Goal: Task Accomplishment & Management: Complete application form

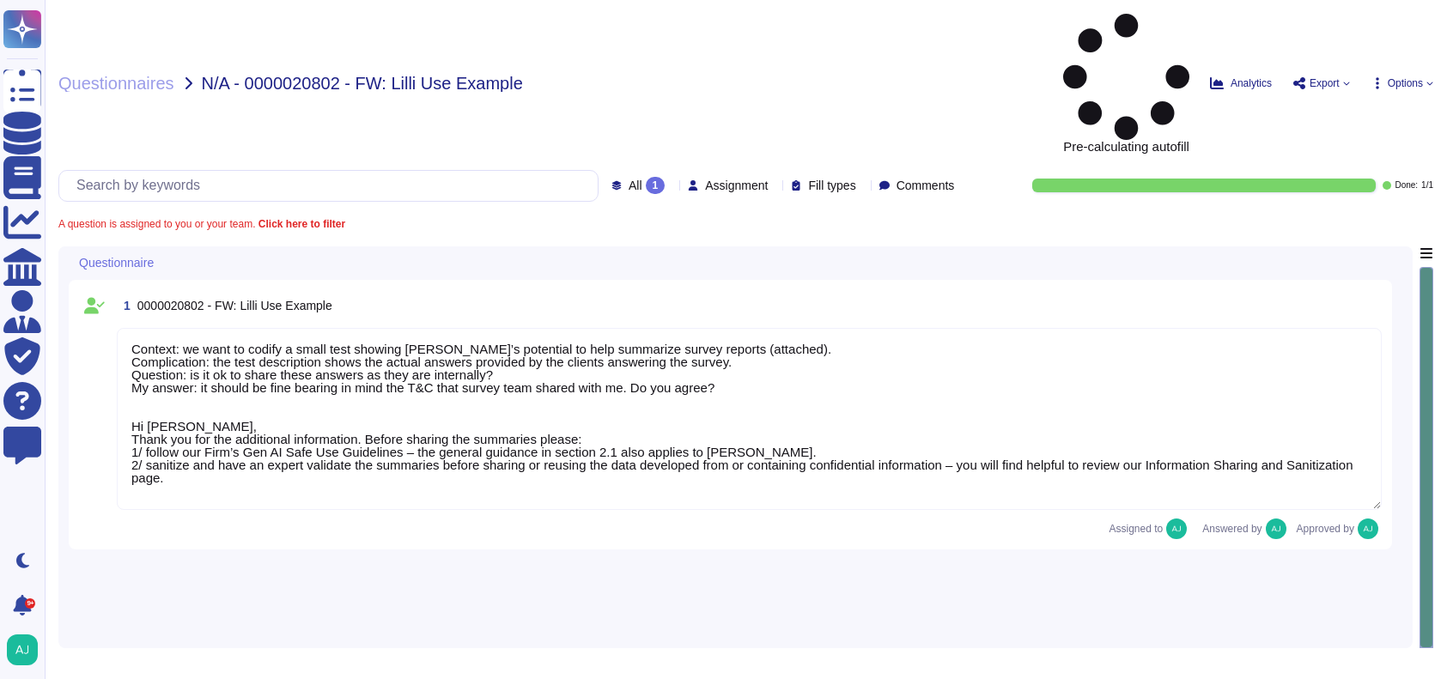
type textarea "Context: we want to codify a small test showing [PERSON_NAME]’s potential to he…"
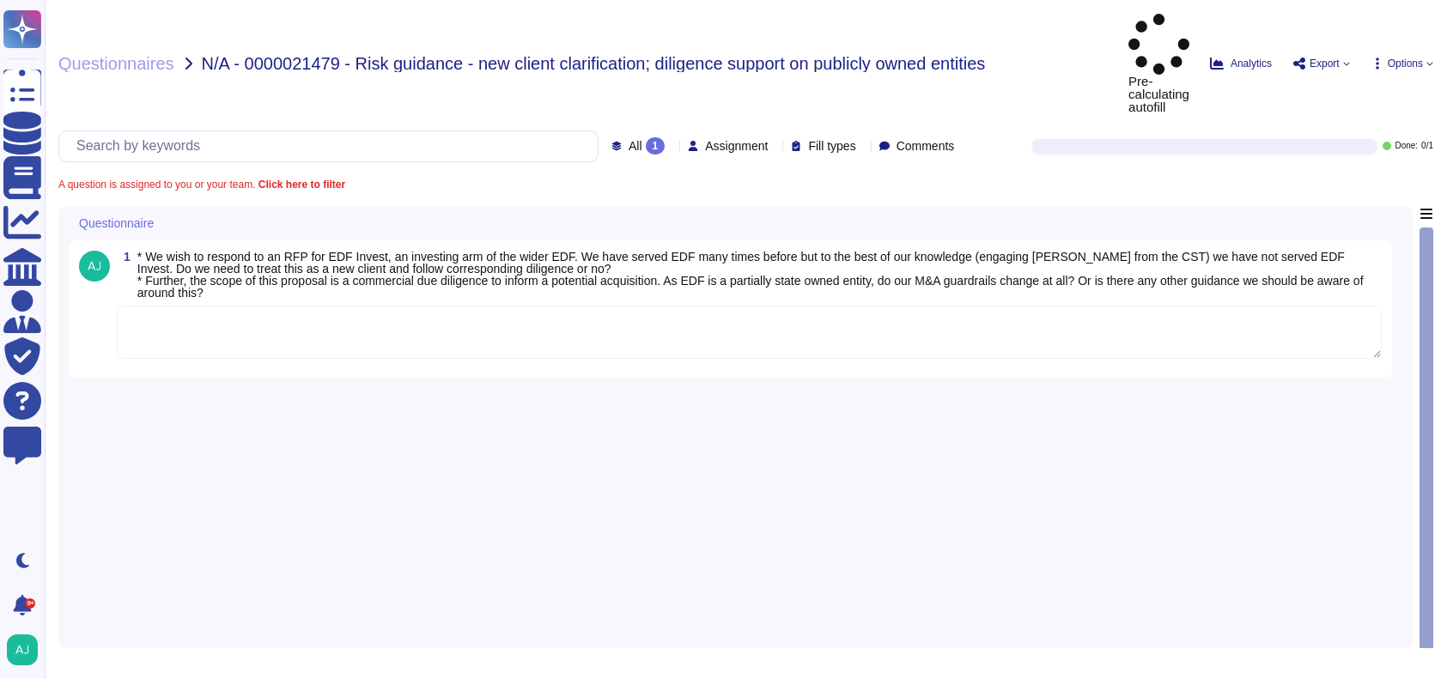
click at [490, 306] on textarea at bounding box center [749, 332] width 1265 height 53
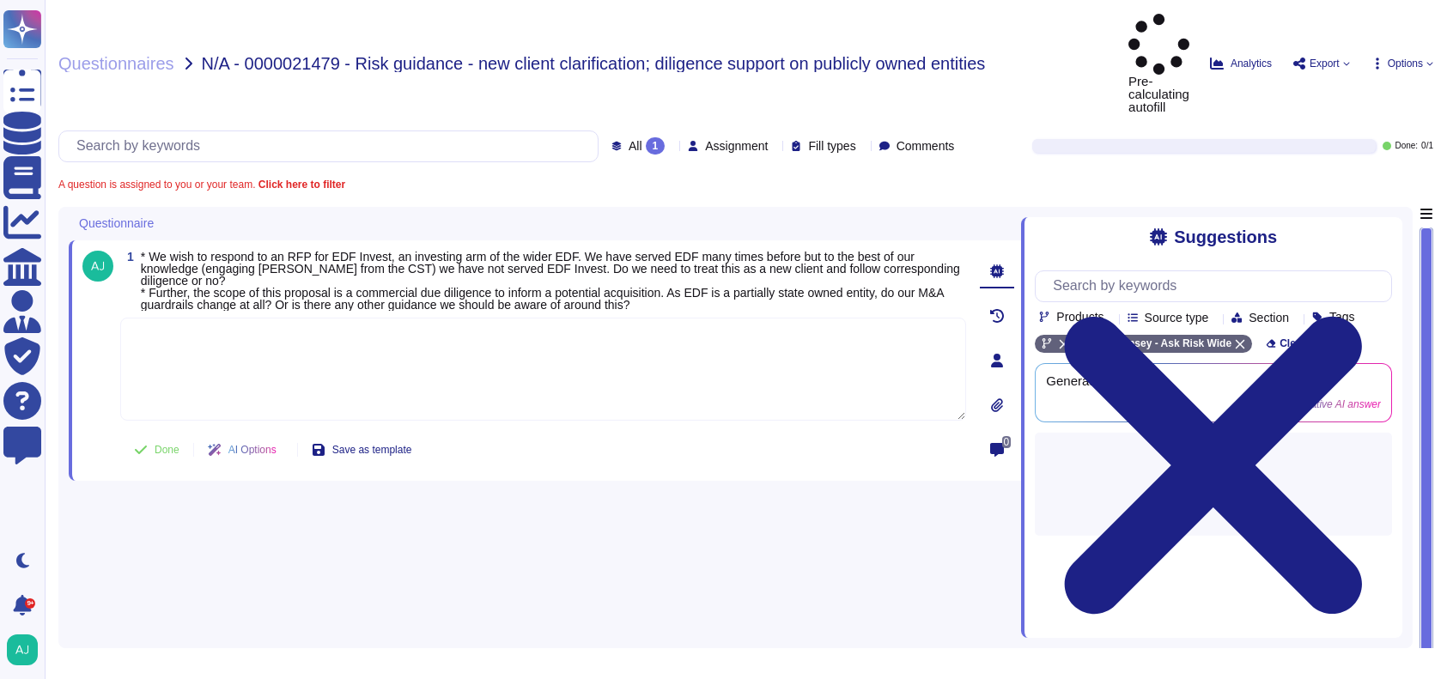
paste textarea "Let me loop in our Diligence and Client Service Risk (CSR) teams in Europe to h…"
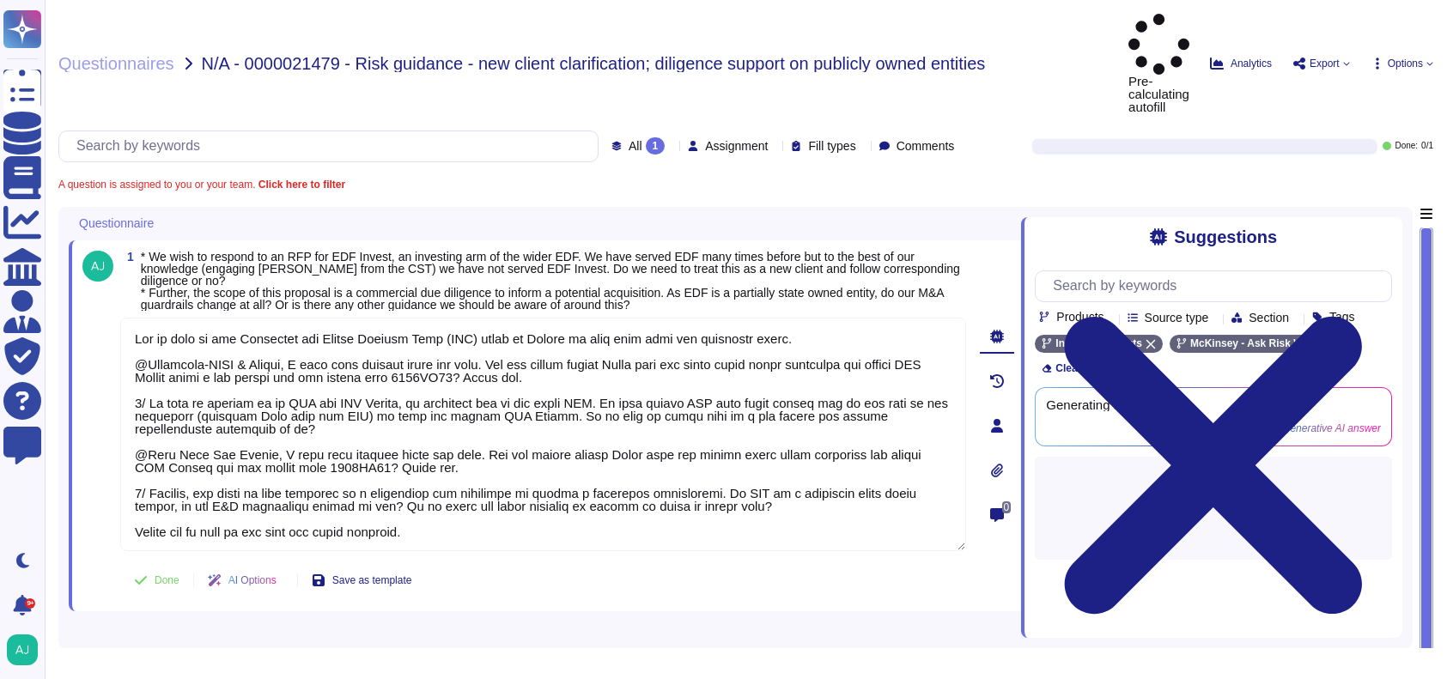
type textarea "Let me loop in our Diligence and Client Service Risk (CSR) teams in Europe to h…"
click at [170, 563] on button "Done" at bounding box center [156, 580] width 73 height 34
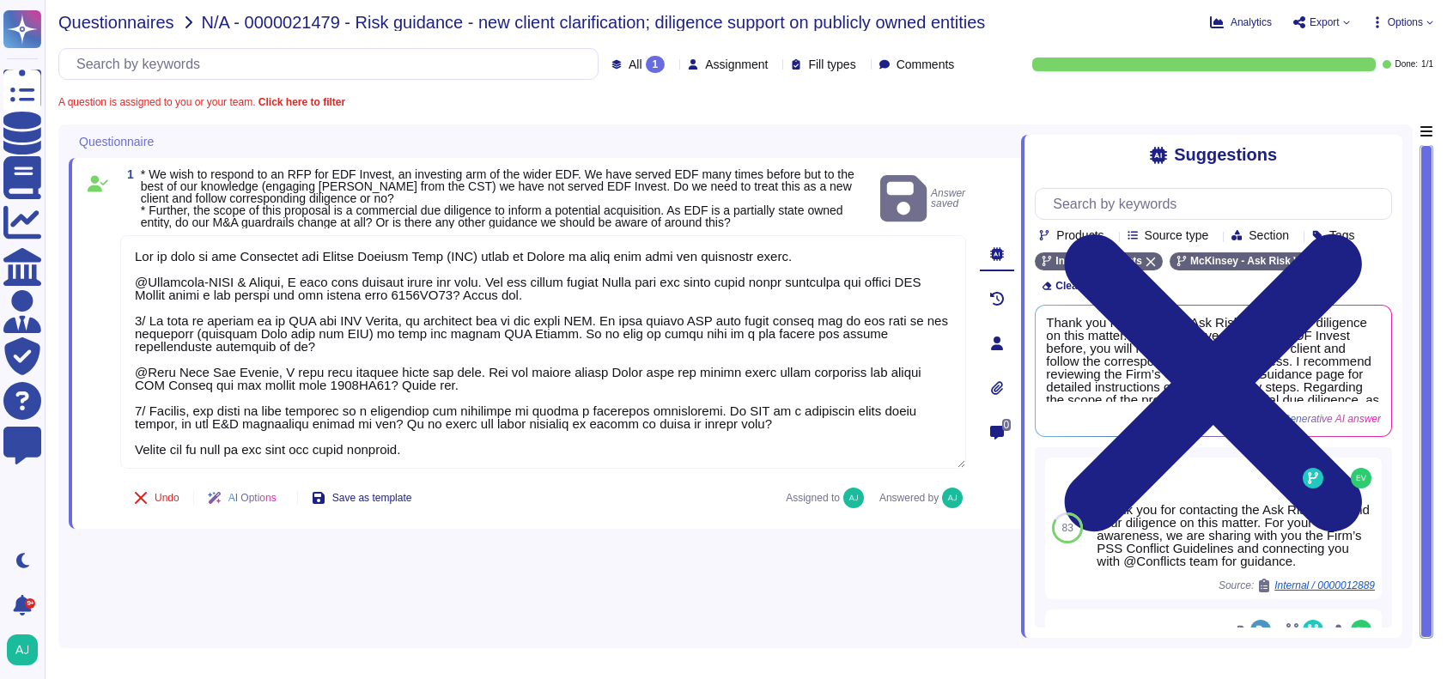
click at [119, 25] on span "Questionnaires" at bounding box center [116, 22] width 116 height 17
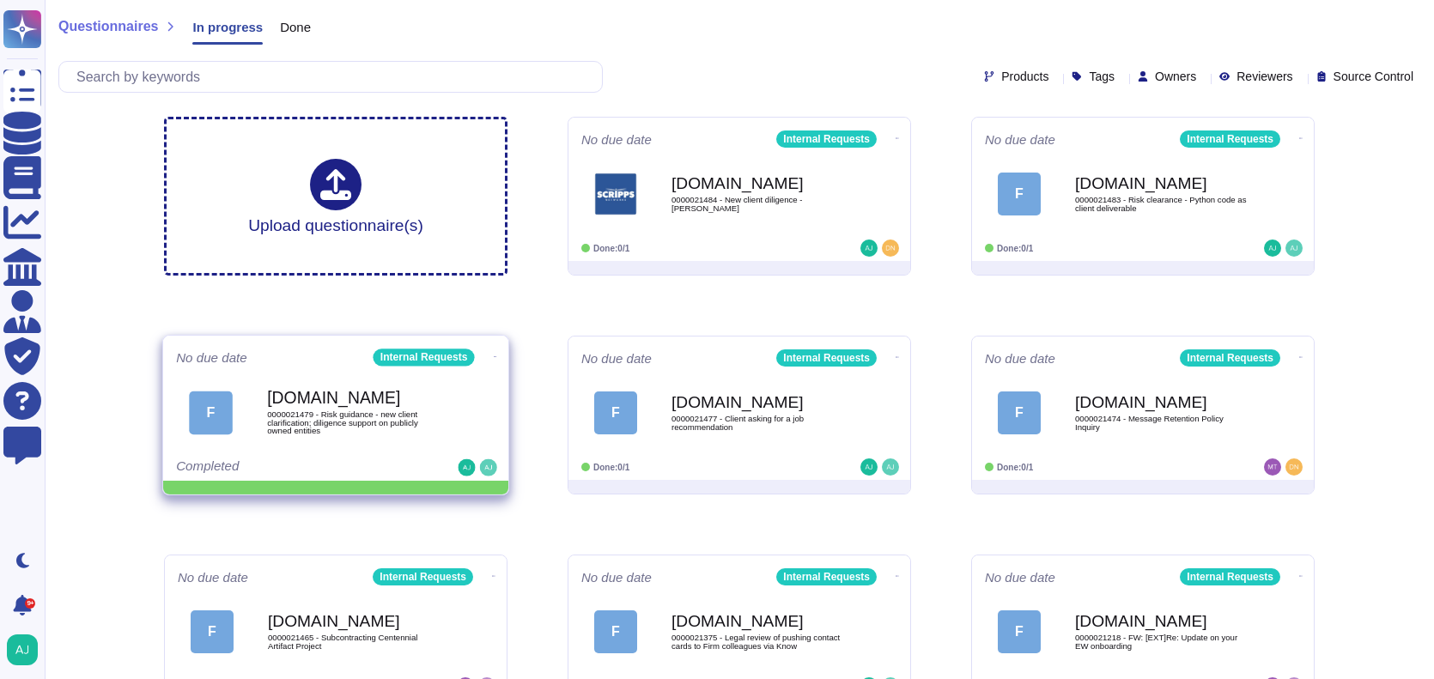
click at [498, 359] on div "No due date Internal Requests F Force.com 0000021479 - Risk guidance - new clie…" at bounding box center [335, 408] width 345 height 145
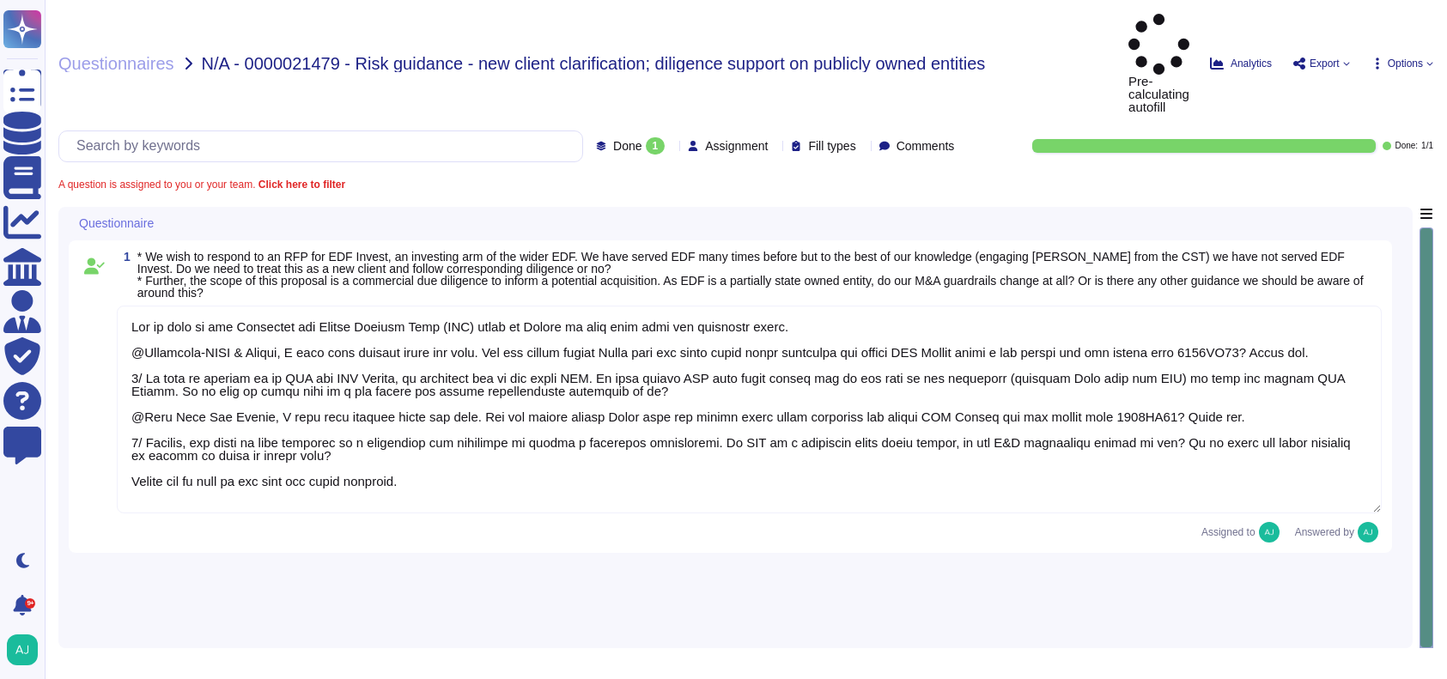
type textarea "Let me loop in our Diligence and Client Service Risk (CSR) teams in Europe to h…"
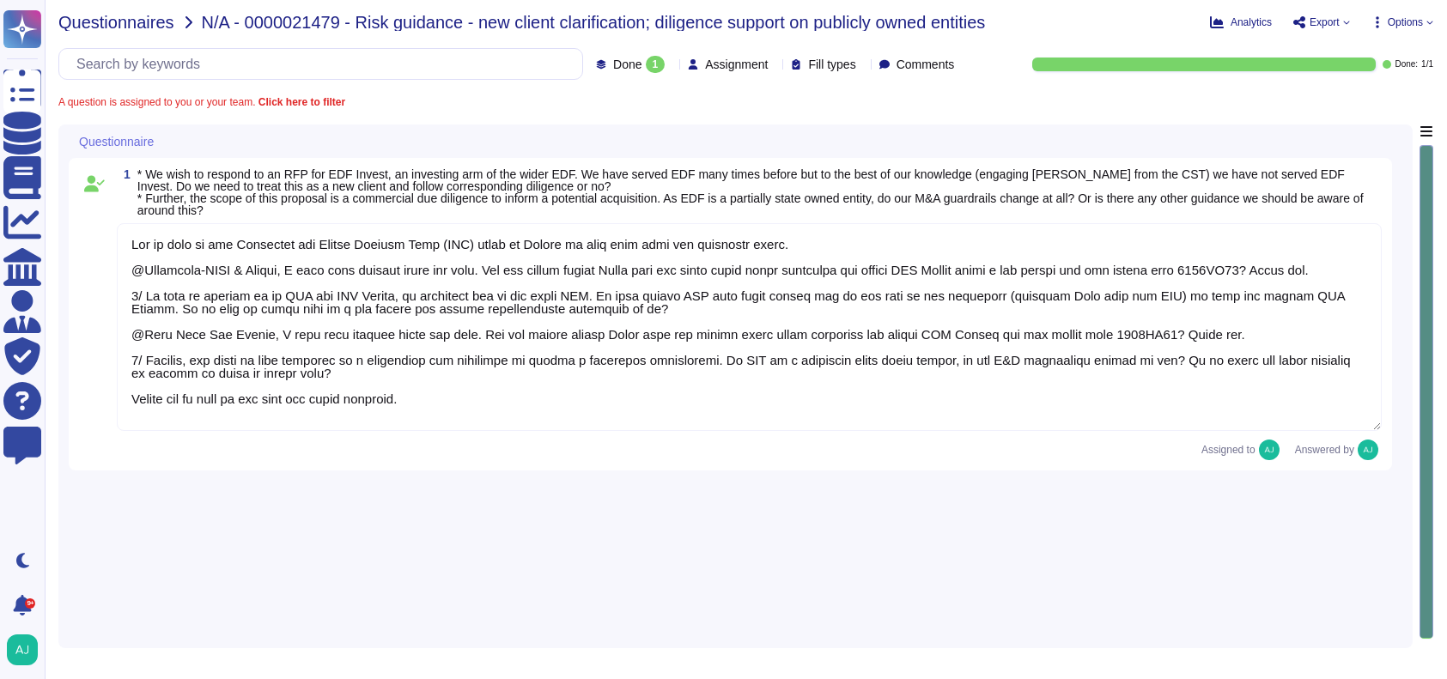
click at [108, 27] on span "Questionnaires" at bounding box center [116, 22] width 116 height 17
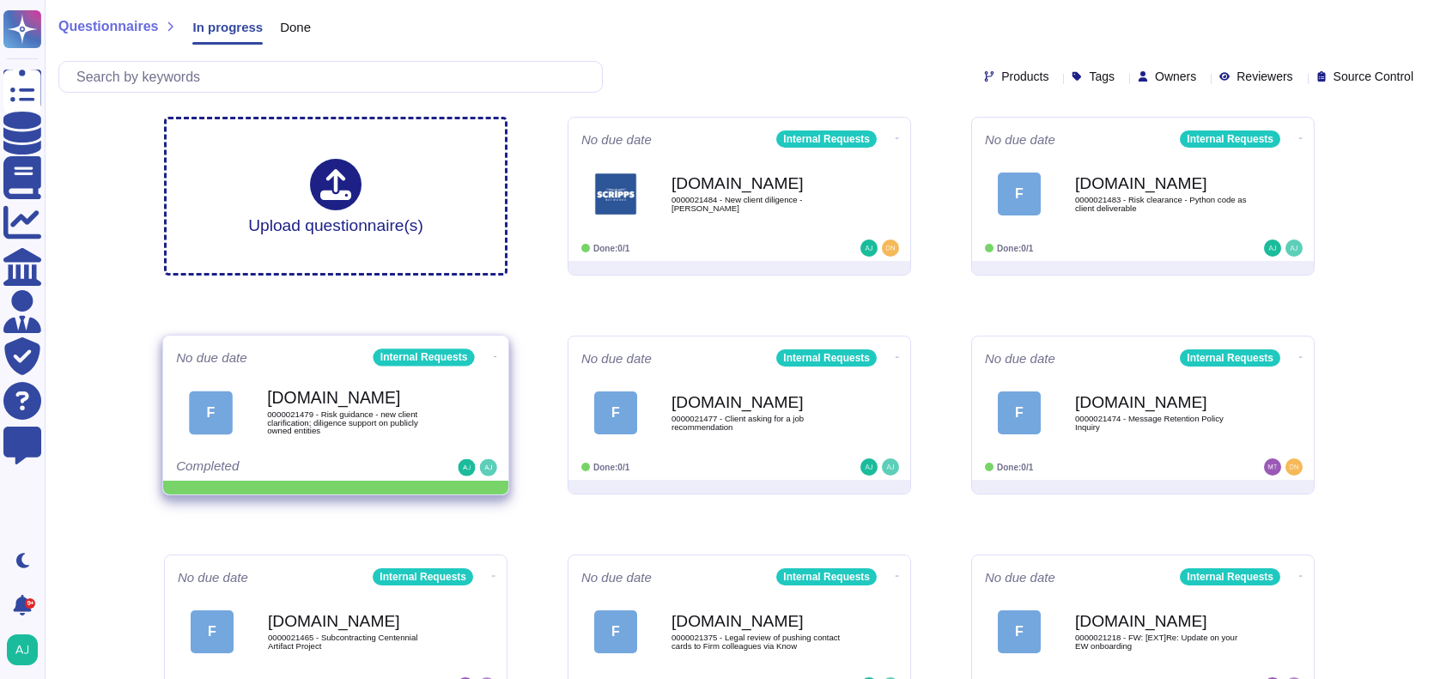
click at [896, 139] on icon at bounding box center [897, 138] width 3 height 1
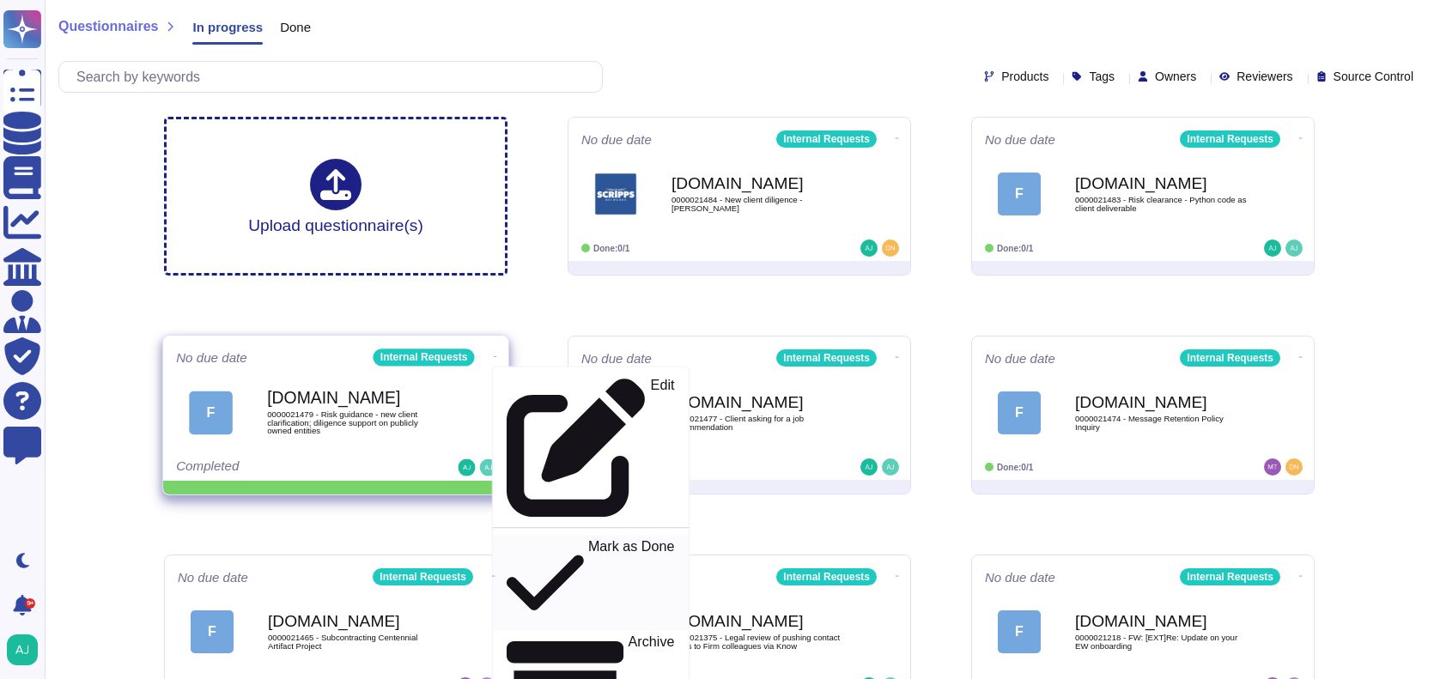
click at [588, 539] on p "Mark as Done" at bounding box center [631, 583] width 87 height 88
